Goal: Information Seeking & Learning: Learn about a topic

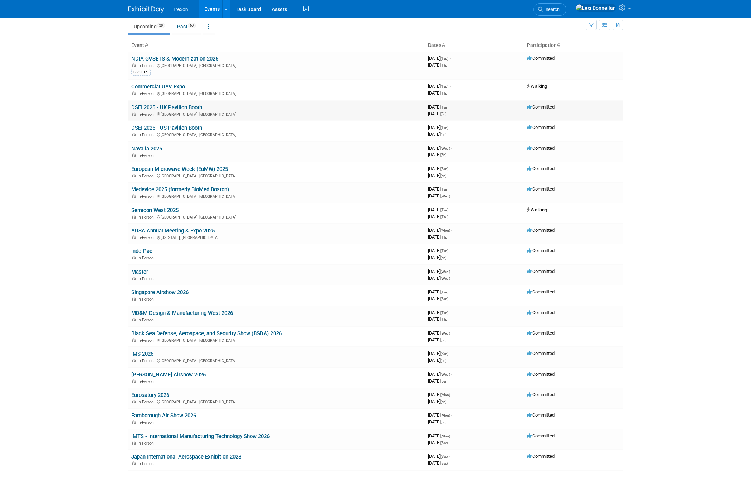
scroll to position [31, 0]
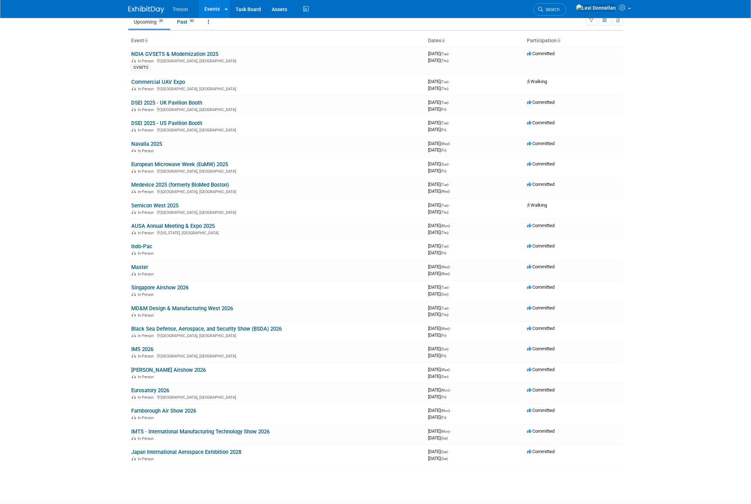
click at [102, 164] on body "Trexon Events Add Event Bulk Upload Events Shareable Event Boards Recently View…" at bounding box center [375, 221] width 751 height 504
click at [209, 186] on link "Medevice 2025 (formerly BioMed Boston)" at bounding box center [180, 185] width 98 height 6
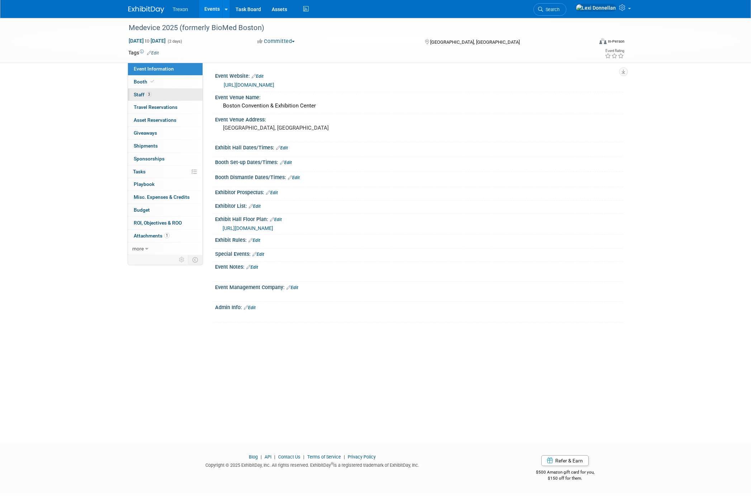
click at [169, 96] on link "3 Staff 3" at bounding box center [165, 95] width 75 height 13
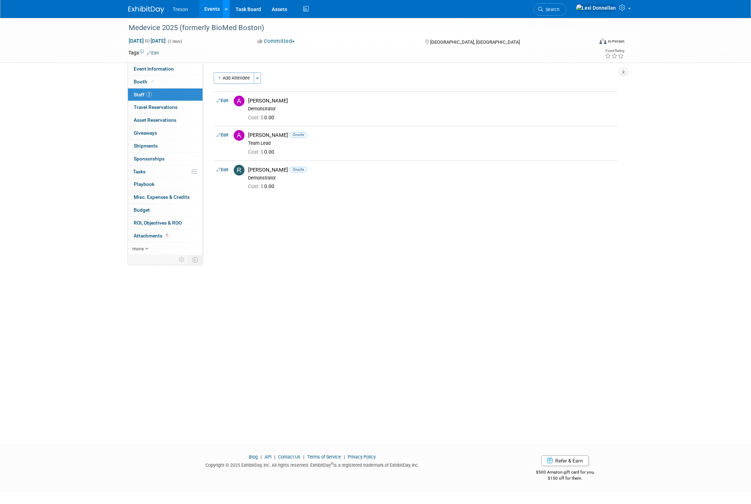
click at [223, 10] on link at bounding box center [226, 9] width 8 height 18
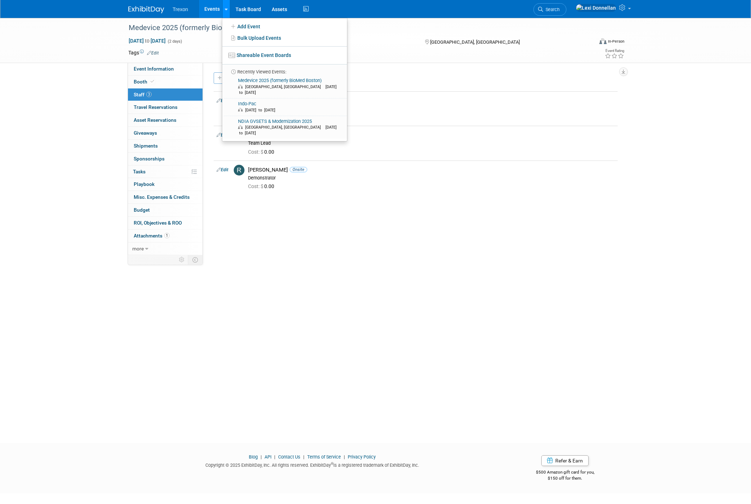
click at [223, 10] on link at bounding box center [226, 9] width 8 height 18
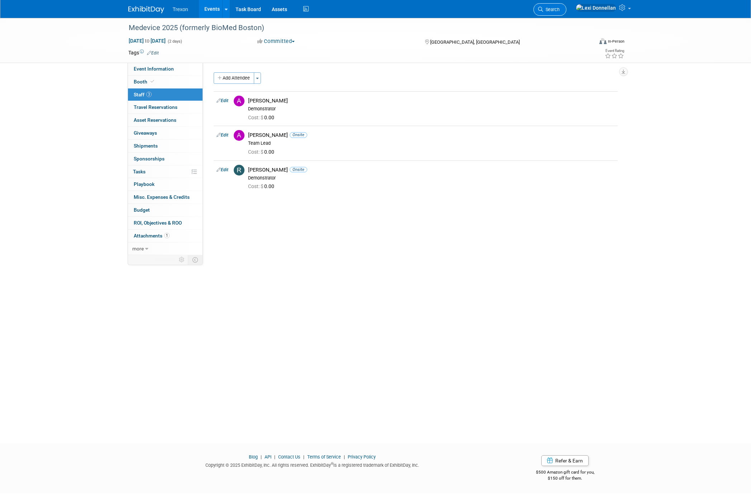
click at [566, 13] on link "Search" at bounding box center [549, 9] width 33 height 13
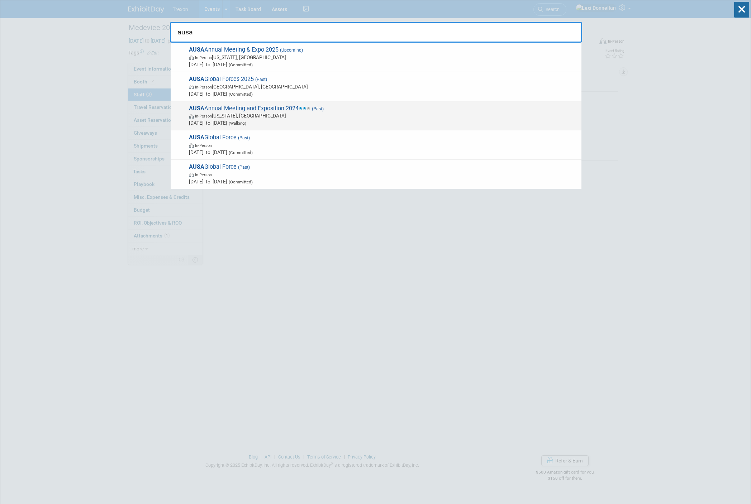
type input "ausa"
click at [273, 109] on span "AUSA Annual Meeting and Exposition 2024 (Past) In-Person Washington, DC Oct 14,…" at bounding box center [382, 116] width 391 height 22
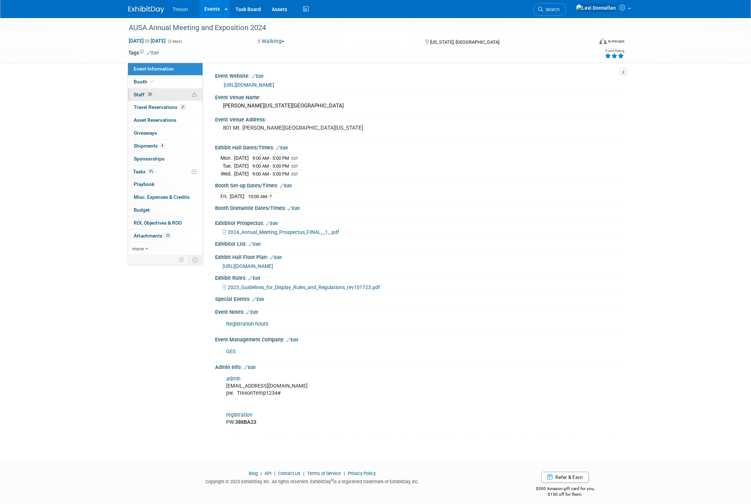
click at [167, 97] on link "20 Staff 20" at bounding box center [165, 95] width 75 height 13
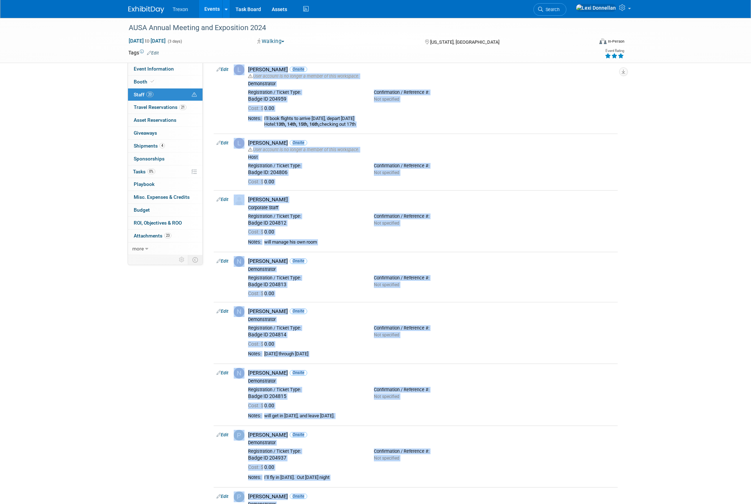
scroll to position [823, 0]
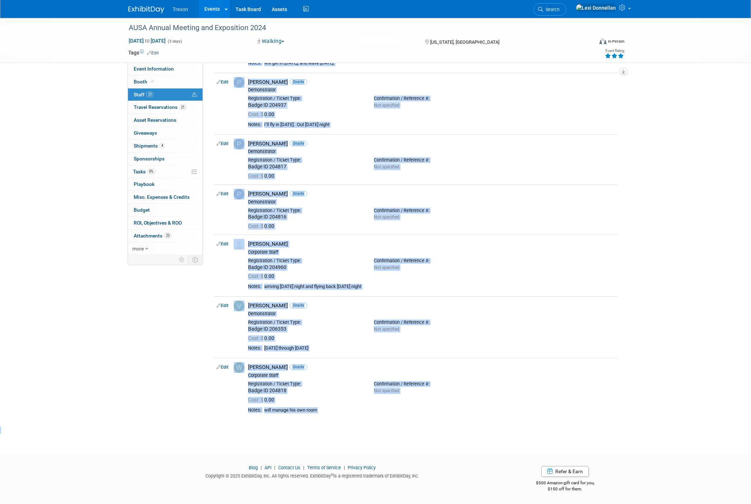
drag, startPoint x: 217, startPoint y: 86, endPoint x: 352, endPoint y: 436, distance: 374.8
copy div "Edit Alex Durso Onsite User account is no longer a member of this workspace. De…"
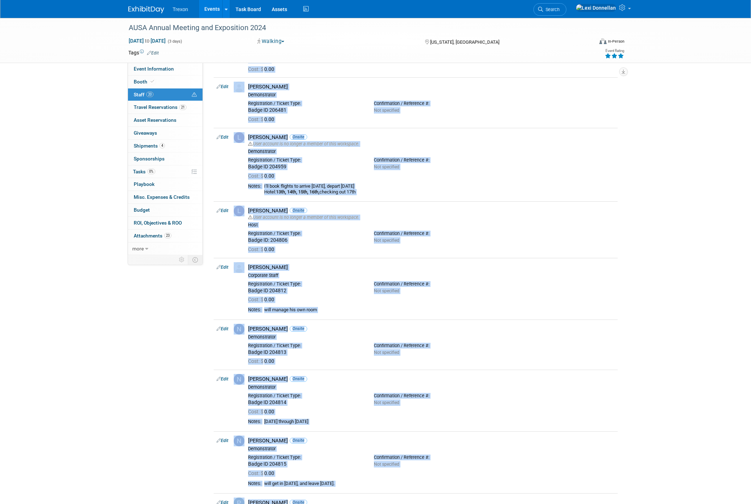
scroll to position [0, 0]
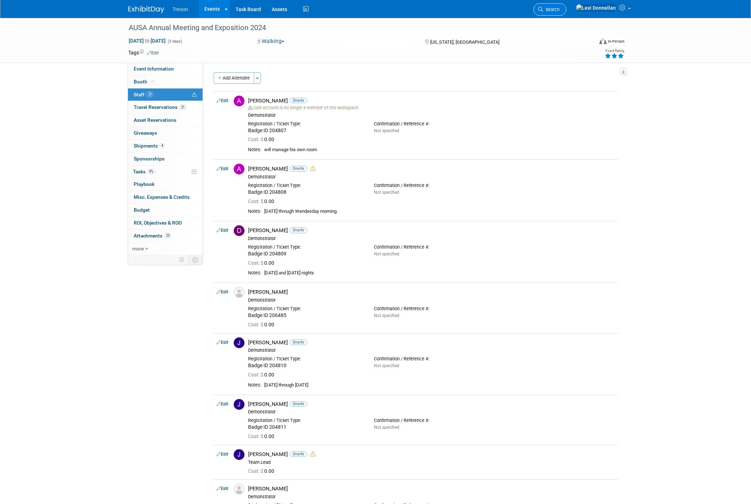
click at [559, 12] on span "Search" at bounding box center [551, 9] width 16 height 5
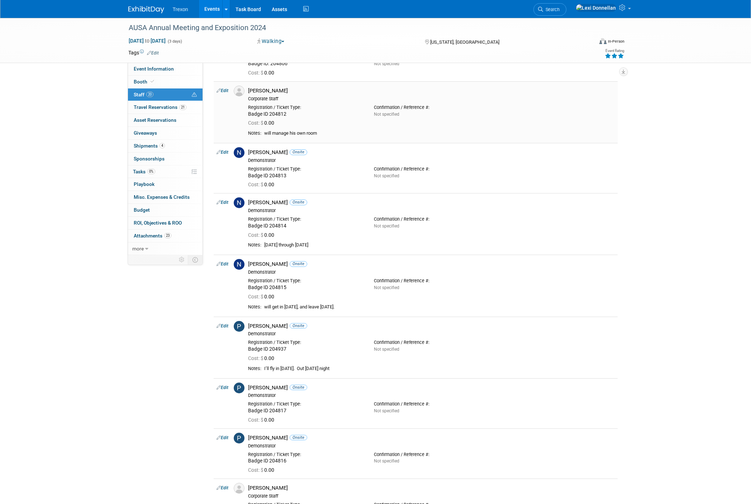
scroll to position [512, 0]
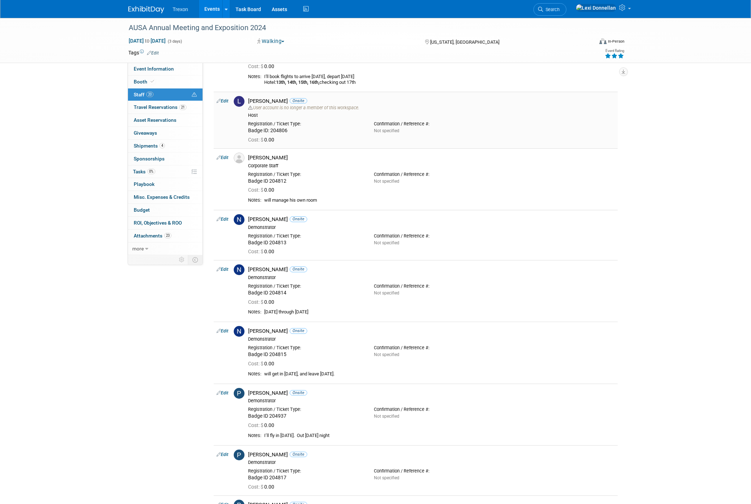
click at [361, 121] on div "Registration / Ticket Type: Badge ID: 204806" at bounding box center [306, 126] width 126 height 16
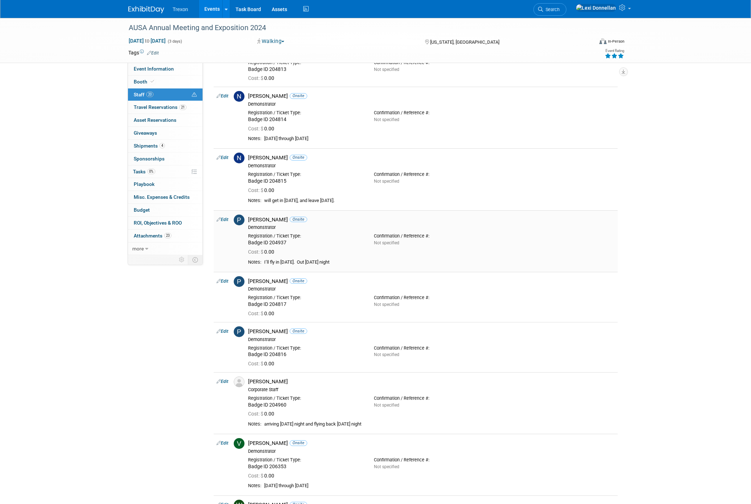
scroll to position [0, 0]
